Goal: Task Accomplishment & Management: Use online tool/utility

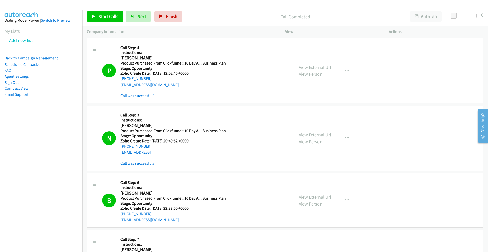
scroll to position [3613, 0]
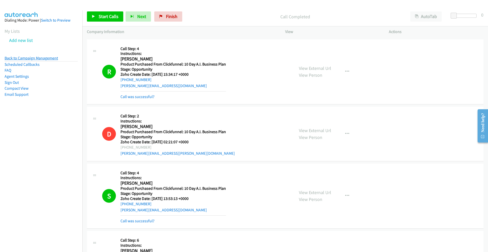
click at [29, 58] on link "Back to Campaign Management" at bounding box center [31, 58] width 53 height 5
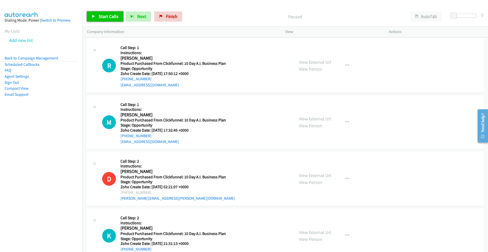
click at [107, 15] on span "Start Calls" at bounding box center [109, 16] width 20 height 6
click at [105, 15] on span "Pause" at bounding box center [104, 16] width 11 height 6
click at [105, 15] on span "Start Calls" at bounding box center [109, 16] width 20 height 6
click at [105, 18] on span "Start Calls" at bounding box center [109, 16] width 20 height 6
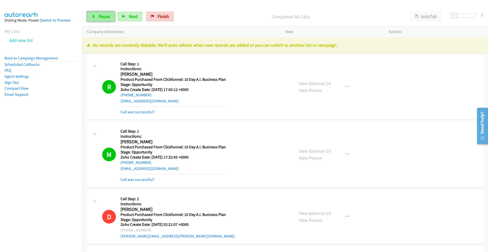
click at [98, 14] on link "Pause" at bounding box center [101, 16] width 28 height 10
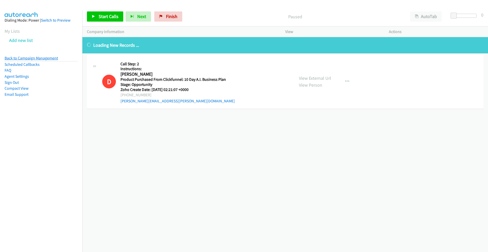
click at [18, 58] on link "Back to Campaign Management" at bounding box center [31, 58] width 53 height 5
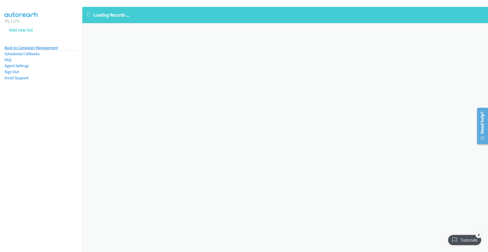
click at [37, 46] on link "Back to Campaign Management" at bounding box center [31, 47] width 53 height 5
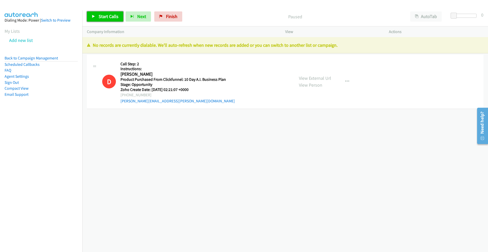
click at [112, 19] on span "Start Calls" at bounding box center [109, 16] width 20 height 6
click at [108, 18] on span "Pause" at bounding box center [104, 16] width 11 height 6
click at [19, 58] on link "Back to Campaign Management" at bounding box center [31, 58] width 53 height 5
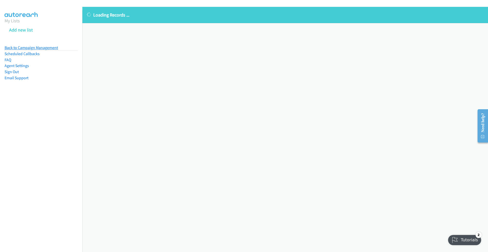
click at [55, 47] on link "Back to Campaign Management" at bounding box center [31, 47] width 53 height 5
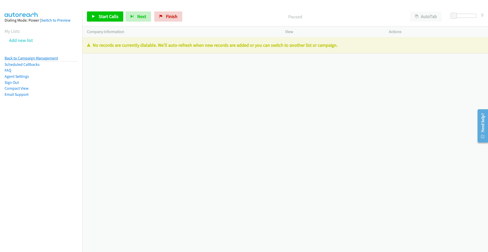
click at [42, 57] on link "Back to Campaign Management" at bounding box center [31, 58] width 53 height 5
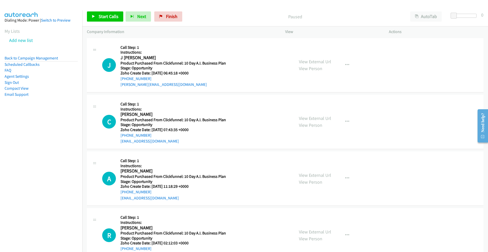
scroll to position [1254, 0]
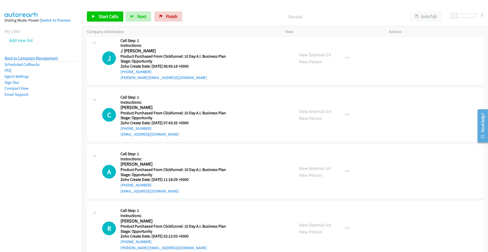
click at [24, 60] on link "Back to Campaign Management" at bounding box center [31, 58] width 53 height 5
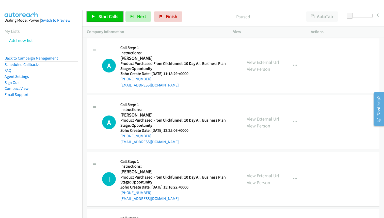
click at [111, 15] on span "Start Calls" at bounding box center [109, 16] width 20 height 6
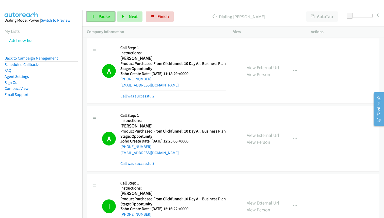
click at [99, 17] on span "Pause" at bounding box center [104, 16] width 11 height 6
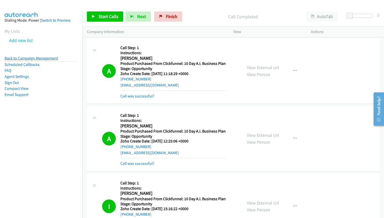
click at [35, 59] on link "Back to Campaign Management" at bounding box center [31, 58] width 53 height 5
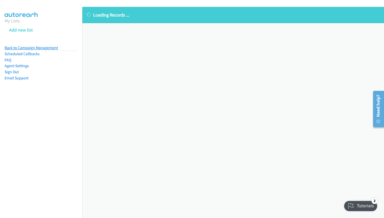
click at [20, 46] on link "Back to Campaign Management" at bounding box center [31, 47] width 53 height 5
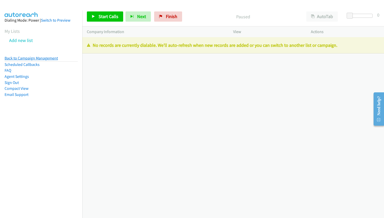
click at [55, 57] on link "Back to Campaign Management" at bounding box center [31, 58] width 53 height 5
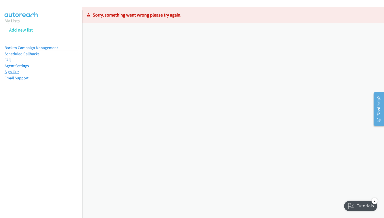
click at [7, 71] on link "Sign Out" at bounding box center [12, 71] width 14 height 5
